Goal: Find contact information: Find contact information

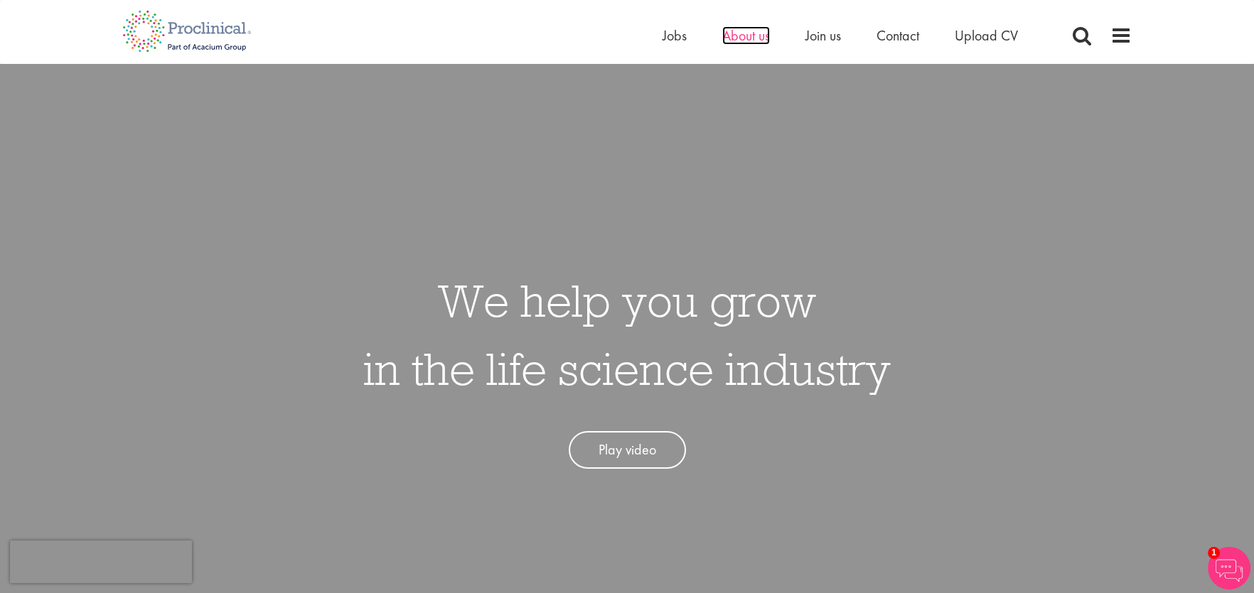
click at [743, 38] on span "About us" at bounding box center [746, 35] width 48 height 18
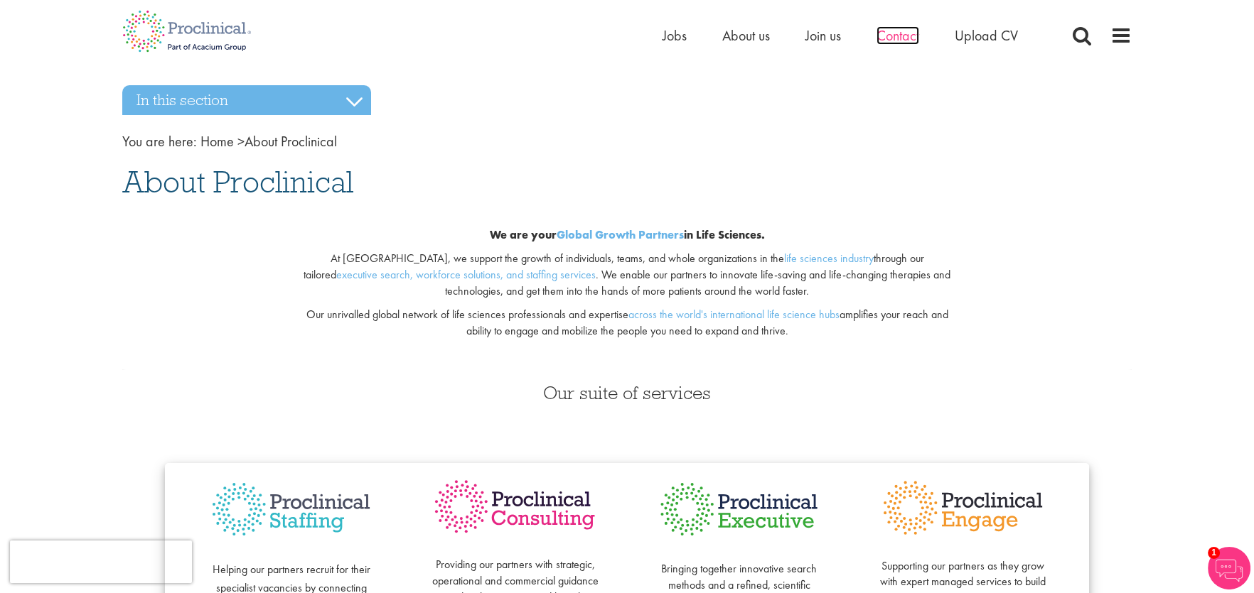
click at [907, 38] on span "Contact" at bounding box center [897, 35] width 43 height 18
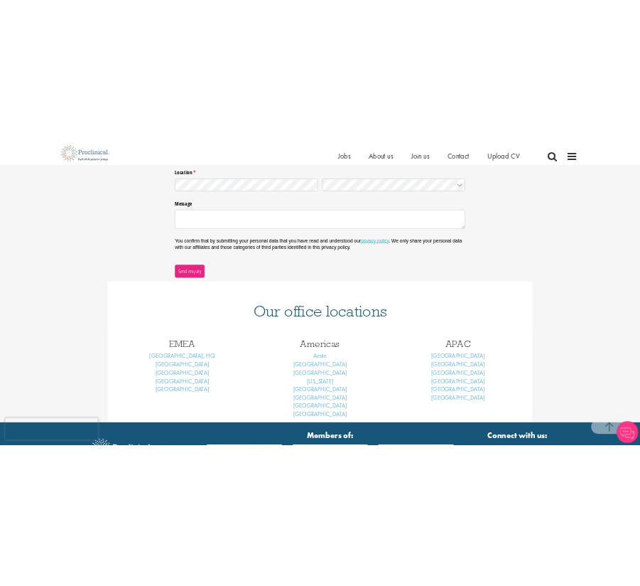
scroll to position [396, 0]
